Goal: Answer question/provide support: Share knowledge or assist other users

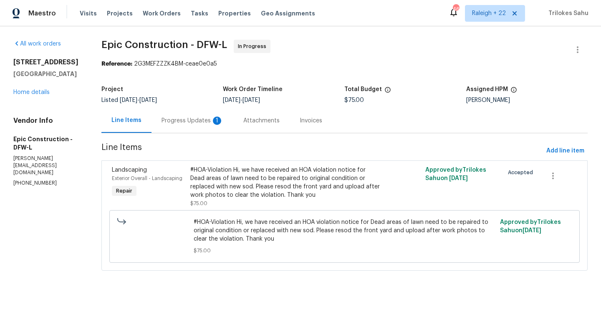
click at [181, 125] on div "Progress Updates 1" at bounding box center [192, 120] width 82 height 25
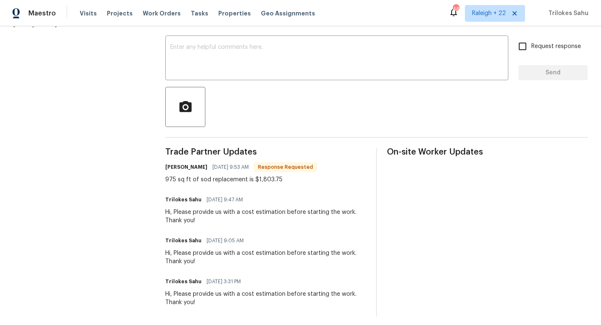
scroll to position [134, 0]
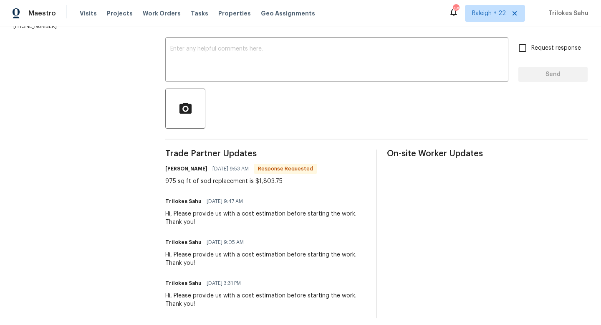
click at [279, 182] on div "975 sq ft of sod replacement is $1,803.75" at bounding box center [241, 181] width 152 height 8
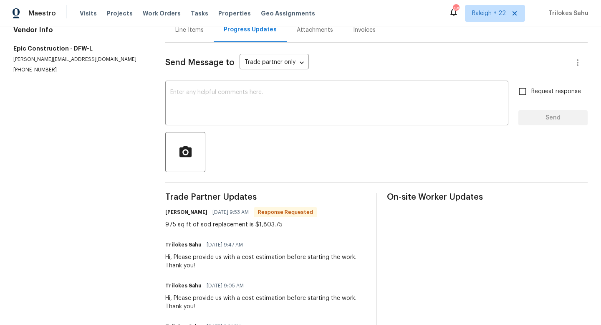
scroll to position [72, 0]
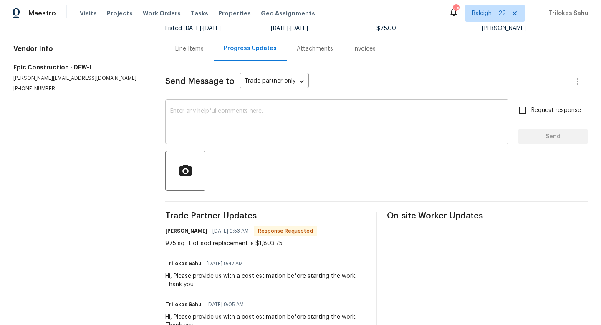
click at [241, 140] on div "x ​" at bounding box center [336, 122] width 343 height 43
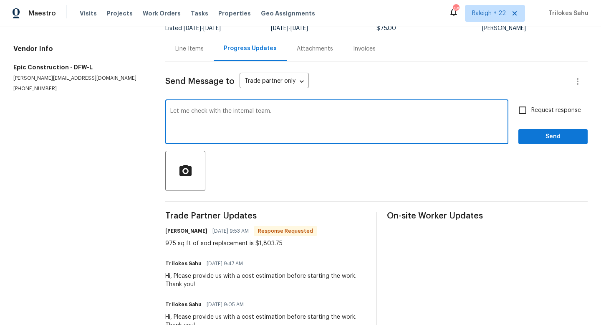
paste textarea "we will update you once we receive any info."
click at [421, 115] on textarea "Let me check with the internal team. We will update you once we receive any inf…" at bounding box center [336, 122] width 333 height 29
click at [410, 112] on textarea "Let me check with the internal team. We will update you once we receive any inf…" at bounding box center [336, 122] width 333 height 29
type textarea "Let me check with the internal team. We will update you once we receive any inf…"
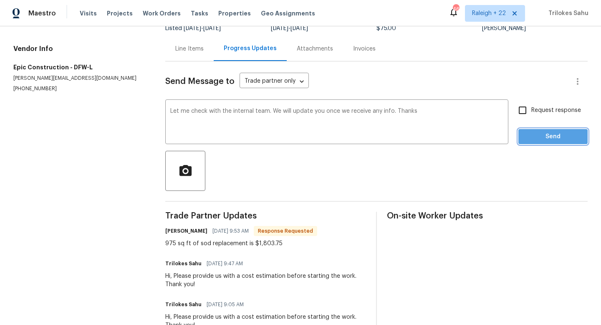
click at [549, 138] on span "Send" at bounding box center [553, 136] width 56 height 10
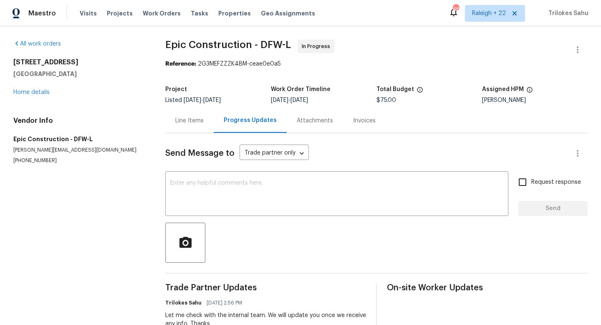
click at [179, 120] on div "Line Items" at bounding box center [189, 120] width 28 height 8
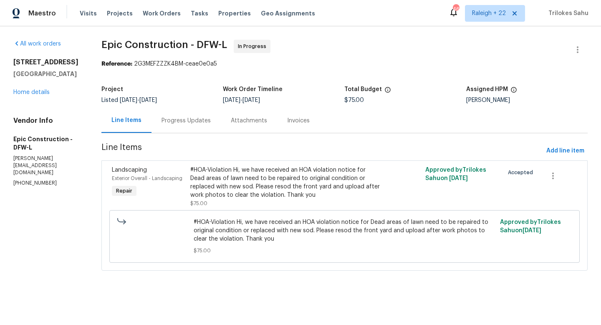
click at [174, 121] on div "Progress Updates" at bounding box center [185, 120] width 49 height 8
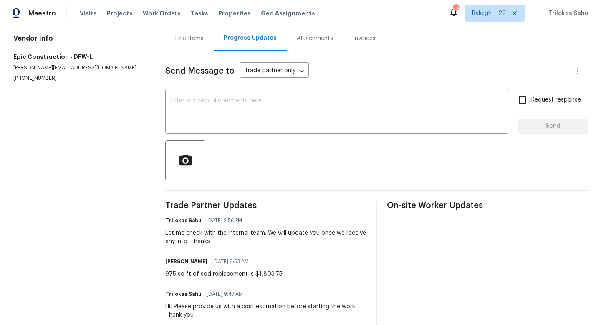
scroll to position [91, 0]
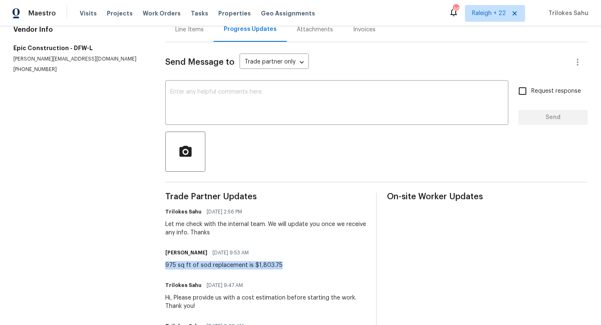
drag, startPoint x: 282, startPoint y: 266, endPoint x: 166, endPoint y: 266, distance: 116.0
click at [166, 266] on div "[PERSON_NAME] [DATE] 9:53 AM 975 sq ft of sod replacement is $1,803.75" at bounding box center [265, 258] width 201 height 23
copy div "975 sq ft of sod replacement is $1,803.75"
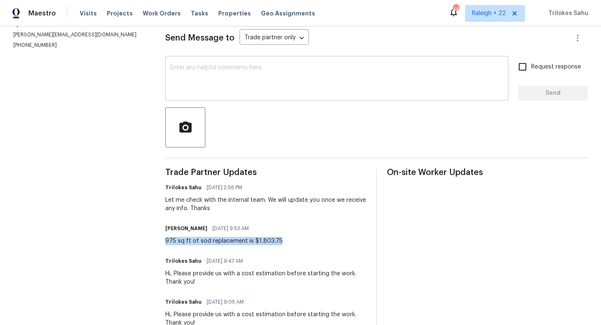
copy div "975 sq ft of sod replacement is $1,803.75"
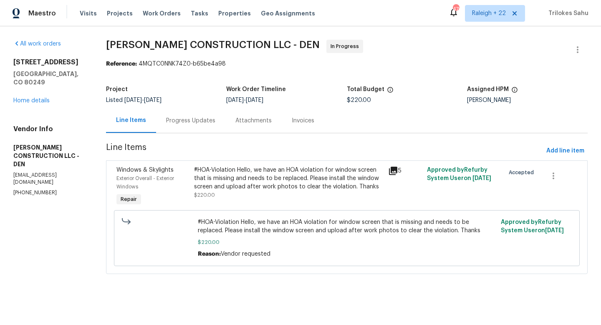
click at [202, 123] on div "Progress Updates" at bounding box center [190, 120] width 49 height 8
click at [269, 179] on div "#HOA-Violation Hello, we have an HOA violation for window screen that is missin…" at bounding box center [288, 178] width 189 height 25
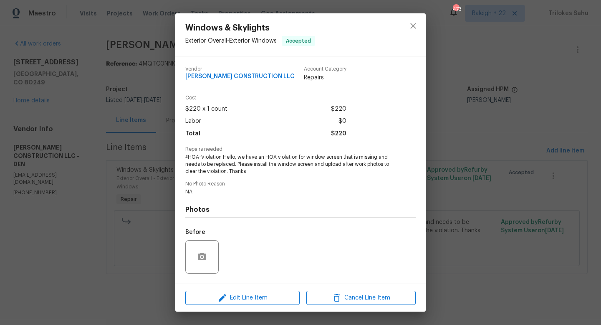
scroll to position [53, 0]
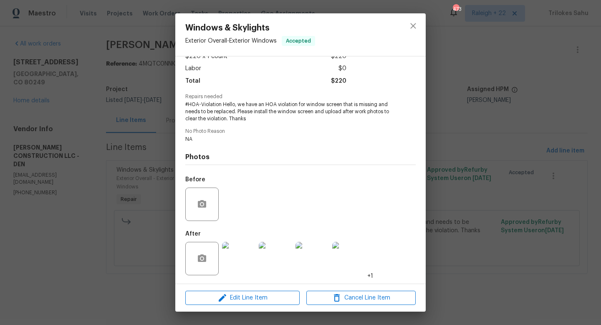
click at [232, 260] on img at bounding box center [238, 258] width 33 height 33
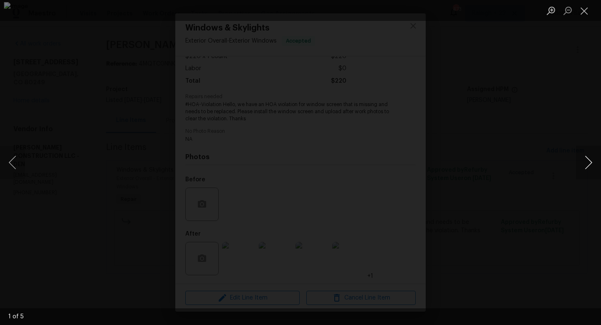
click at [589, 159] on button "Next image" at bounding box center [588, 162] width 25 height 33
click at [583, 165] on button "Next image" at bounding box center [588, 162] width 25 height 33
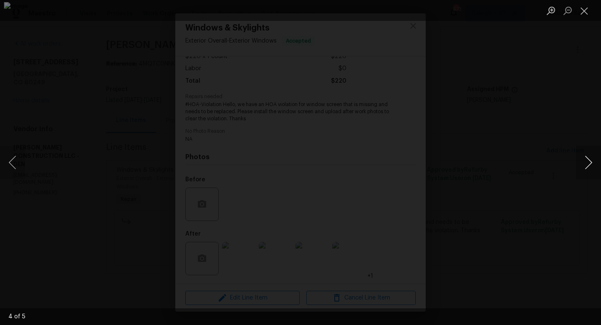
click at [583, 165] on button "Next image" at bounding box center [588, 162] width 25 height 33
click at [8, 163] on button "Previous image" at bounding box center [12, 162] width 25 height 33
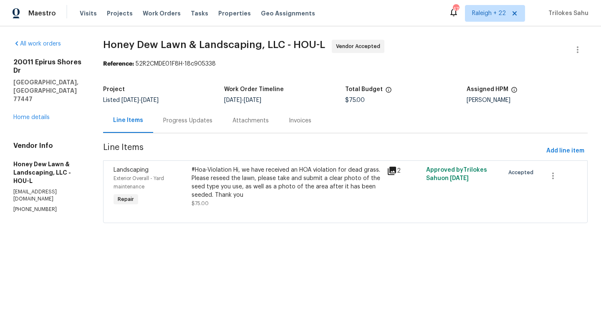
click at [201, 118] on div "Progress Updates" at bounding box center [187, 120] width 49 height 8
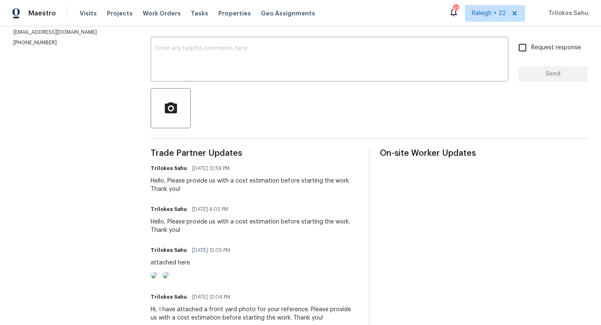
scroll to position [135, 0]
drag, startPoint x: 187, startPoint y: 190, endPoint x: 152, endPoint y: 182, distance: 36.2
click at [152, 182] on div "All work orders 20011 Epirus Shores Dr Hockley, TX 77447 Home details Vendor In…" at bounding box center [300, 162] width 601 height 541
copy div "Hello, Please provide us with a cost estimation before starting the work. Thank…"
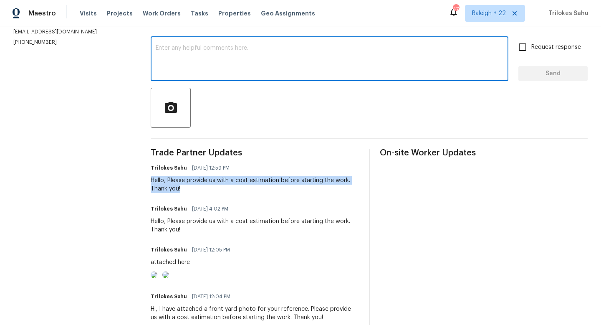
click at [237, 64] on textarea at bounding box center [329, 59] width 347 height 29
paste textarea "Hello, Please provide us with a cost estimation before starting the work. Thank…"
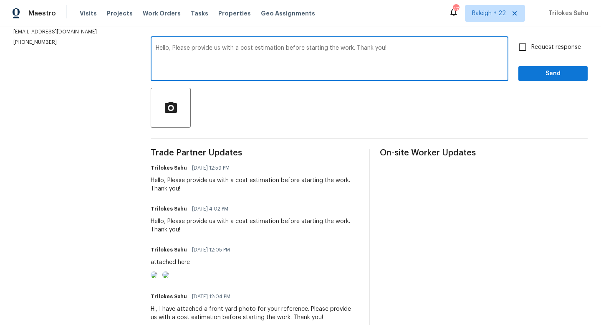
type textarea "Hello, Please provide us with a cost estimation before starting the work. Thank…"
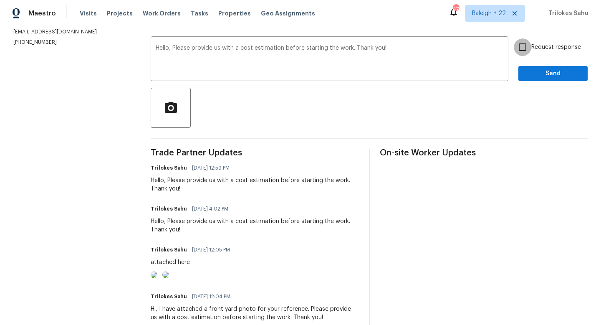
click at [523, 44] on input "Request response" at bounding box center [522, 47] width 18 height 18
checkbox input "true"
click at [528, 66] on button "Send" at bounding box center [552, 73] width 69 height 15
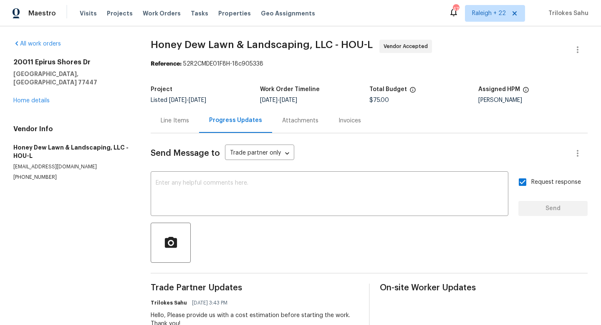
click at [185, 120] on div "Line Items" at bounding box center [175, 120] width 28 height 8
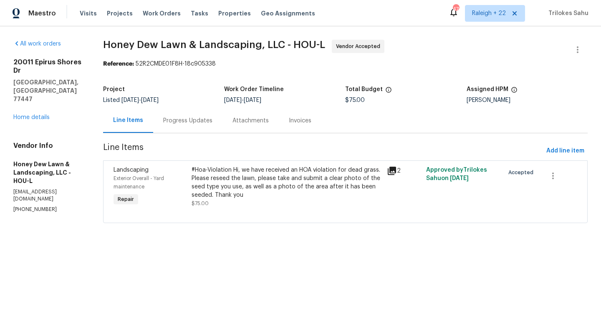
click at [249, 183] on div "#Hoa-Violation Hi, we have received an HOA violation for dead grass. Please res…" at bounding box center [286, 182] width 190 height 33
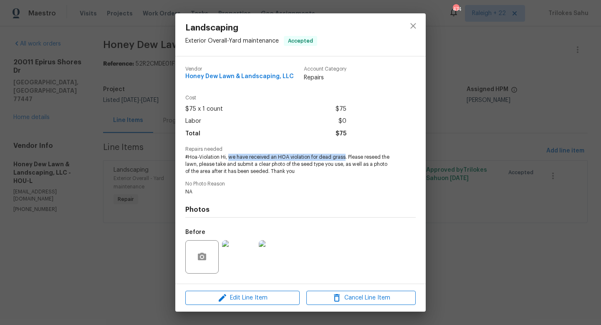
drag, startPoint x: 228, startPoint y: 157, endPoint x: 344, endPoint y: 159, distance: 115.6
click at [344, 159] on span "#Hoa-Violation Hi, we have received an HOA violation for dead grass. Please res…" at bounding box center [288, 164] width 207 height 21
drag, startPoint x: 344, startPoint y: 159, endPoint x: 320, endPoint y: 159, distance: 23.8
click at [320, 159] on span "#Hoa-Violation Hi, we have received an HOA violation for dead grass. Please res…" at bounding box center [288, 164] width 207 height 21
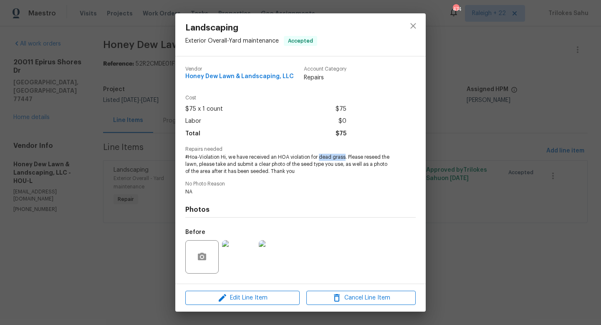
copy span "dead grass"
click at [409, 26] on icon "close" at bounding box center [413, 26] width 10 height 10
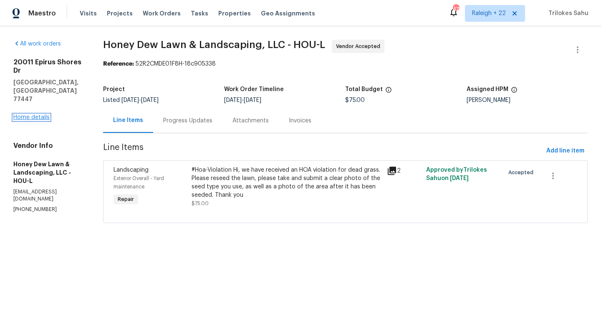
click at [46, 114] on link "Home details" at bounding box center [31, 117] width 36 height 6
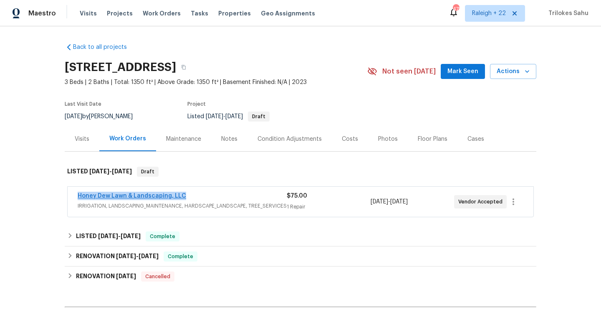
drag, startPoint x: 189, startPoint y: 195, endPoint x: 79, endPoint y: 194, distance: 110.1
click at [79, 194] on div "Honey Dew Lawn & Landscaping, LLC" at bounding box center [182, 196] width 209 height 10
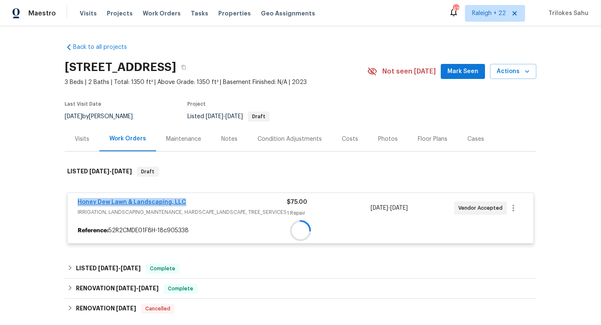
copy link "Honey Dew Lawn & Landscaping, LLC"
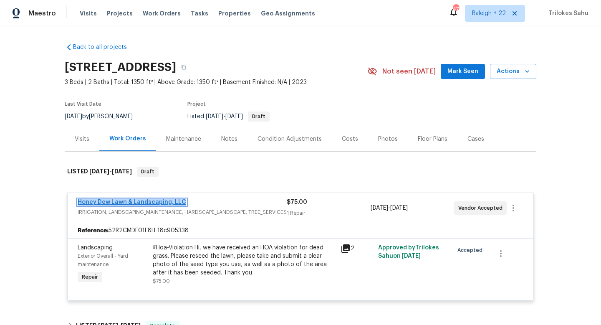
click at [151, 202] on link "Honey Dew Lawn & Landscaping, LLC" at bounding box center [132, 202] width 108 height 6
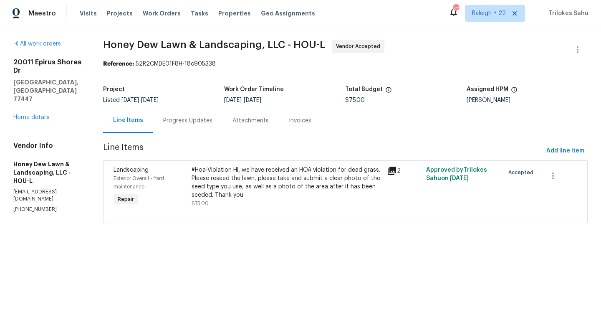
click at [187, 125] on div "Progress Updates" at bounding box center [187, 120] width 69 height 25
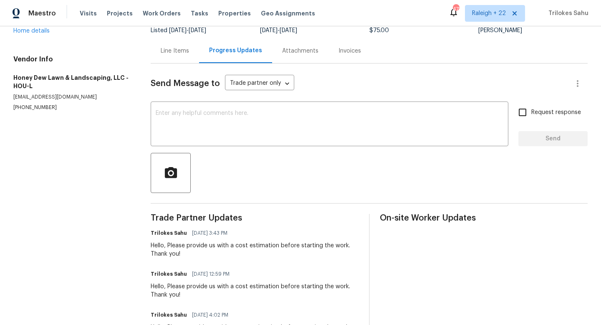
scroll to position [58, 0]
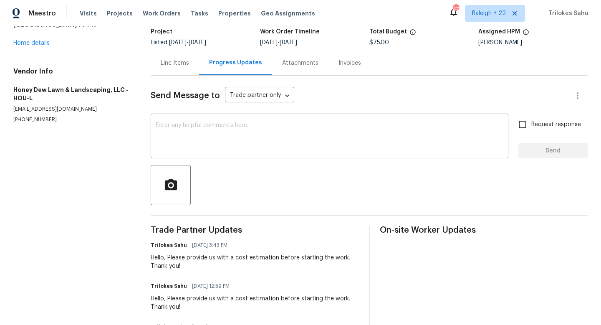
click at [177, 70] on div "Line Items" at bounding box center [175, 62] width 48 height 25
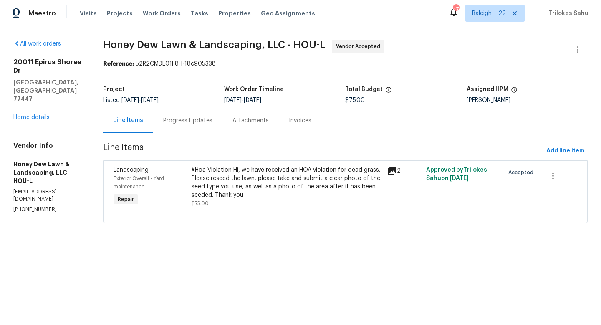
click at [252, 193] on div "#Hoa-Violation Hi, we have received an HOA violation for dead grass. Please res…" at bounding box center [286, 182] width 190 height 33
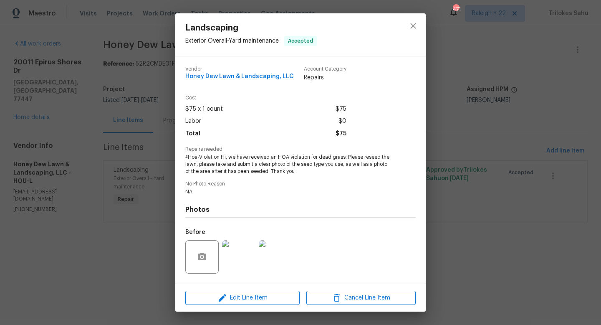
click at [370, 165] on span "#Hoa-Violation Hi, we have received an HOA violation for dead grass. Please res…" at bounding box center [288, 164] width 207 height 21
drag, startPoint x: 255, startPoint y: 165, endPoint x: 269, endPoint y: 171, distance: 16.1
click at [270, 171] on span "#Hoa-Violation Hi, we have received an HOA violation for dead grass. Please res…" at bounding box center [288, 164] width 207 height 21
copy span "a clear photo of the seed type you use, as well as a photo of the area after it…"
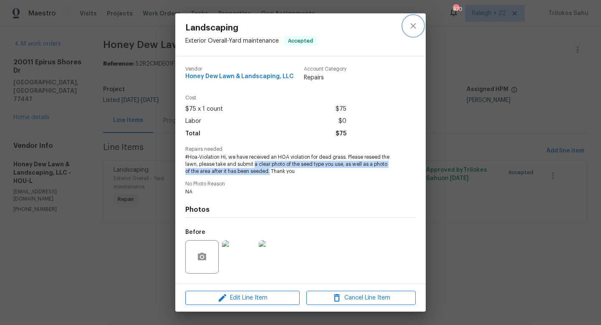
click at [413, 25] on icon "close" at bounding box center [412, 25] width 5 height 5
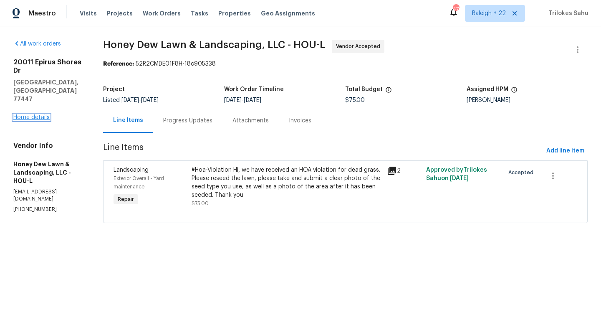
click at [46, 114] on link "Home details" at bounding box center [31, 117] width 36 height 6
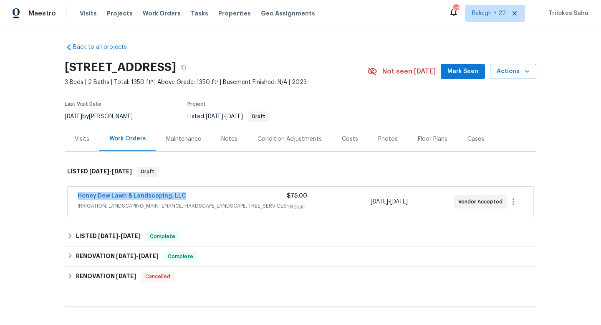
drag, startPoint x: 184, startPoint y: 197, endPoint x: 72, endPoint y: 195, distance: 111.4
click at [72, 195] on div "Honey Dew Lawn & Landscaping, LLC IRRIGATION, LANDSCAPING_MAINTENANCE, HARDSCAP…" at bounding box center [301, 201] width 466 height 30
copy link "Honey Dew Lawn & Landscaping, LLC"
